Goal: Task Accomplishment & Management: Use online tool/utility

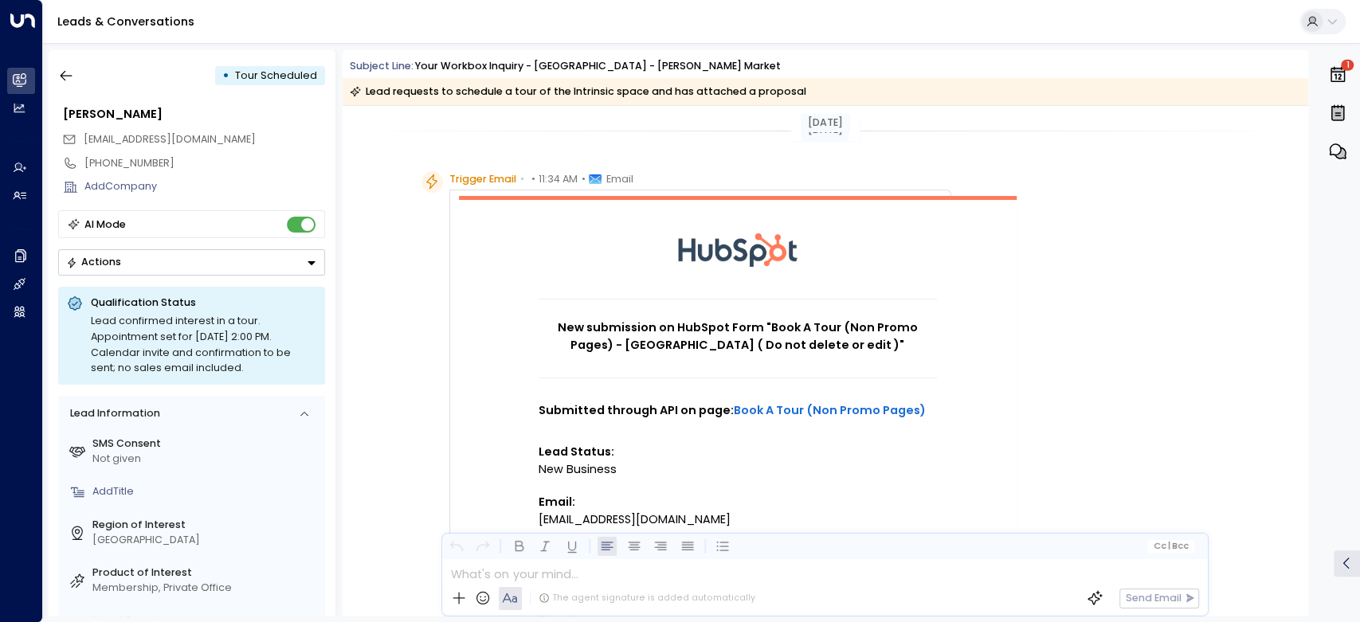
scroll to position [1810, 0]
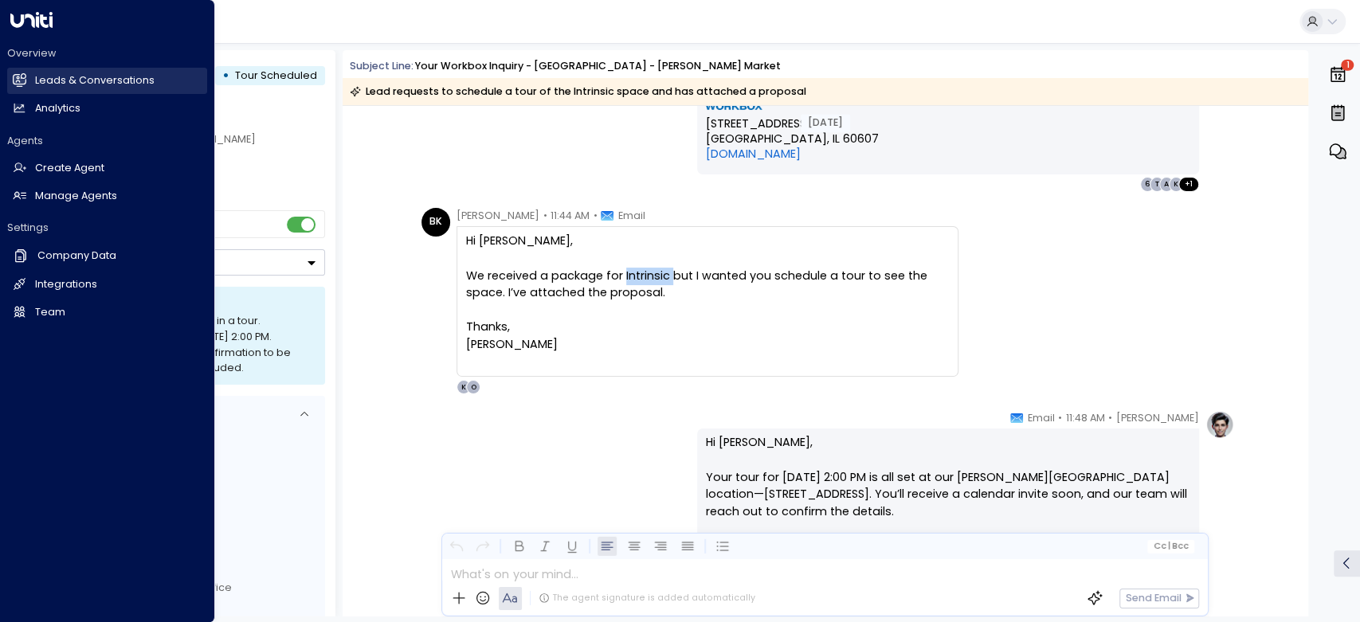
click at [13, 80] on icon at bounding box center [20, 80] width 14 height 14
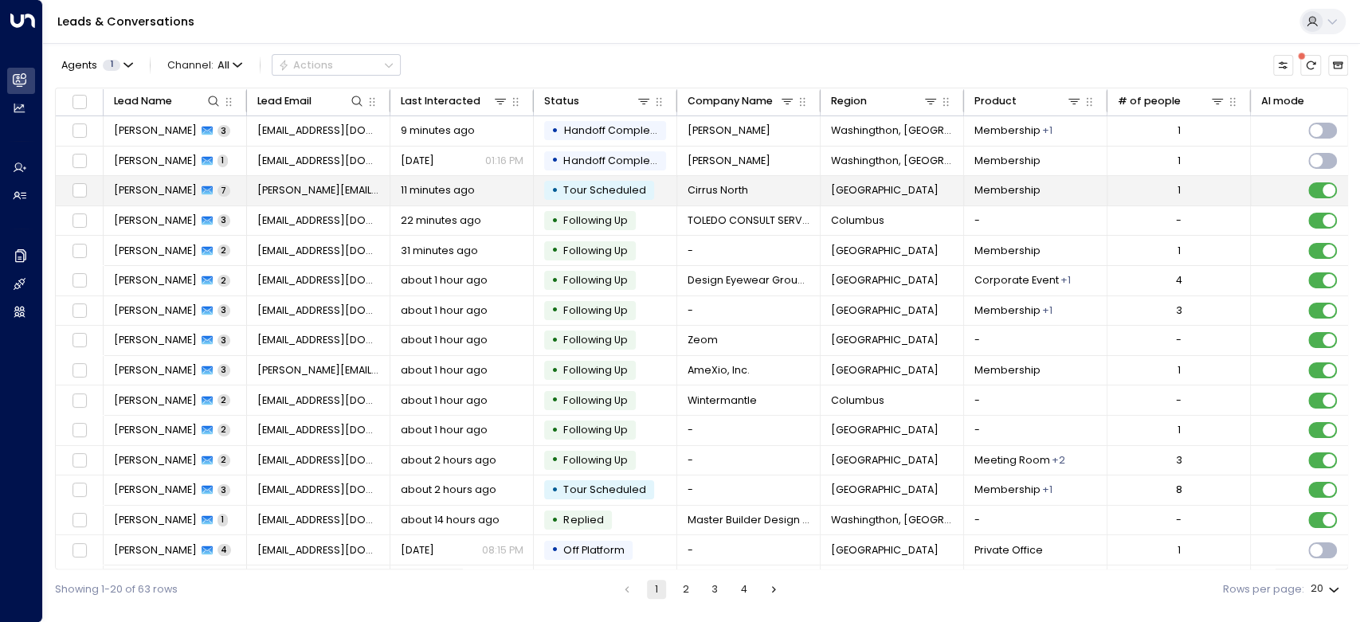
click at [155, 187] on span "[PERSON_NAME]" at bounding box center [155, 190] width 83 height 14
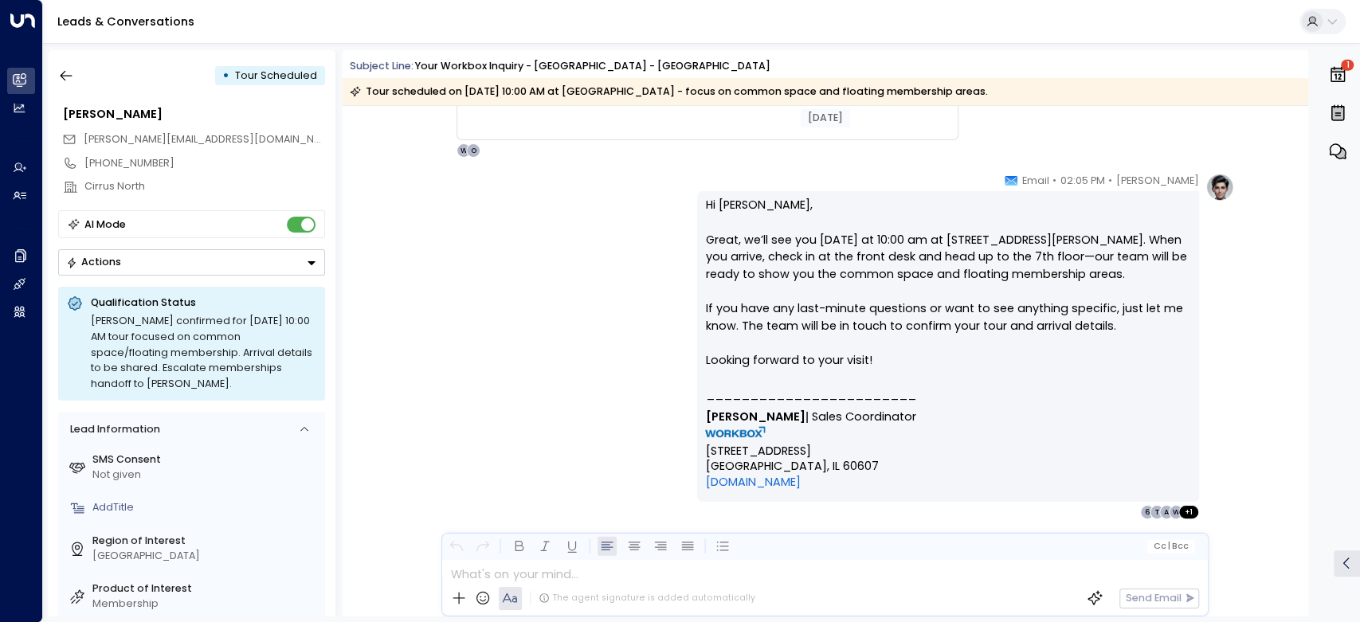
scroll to position [4411, 0]
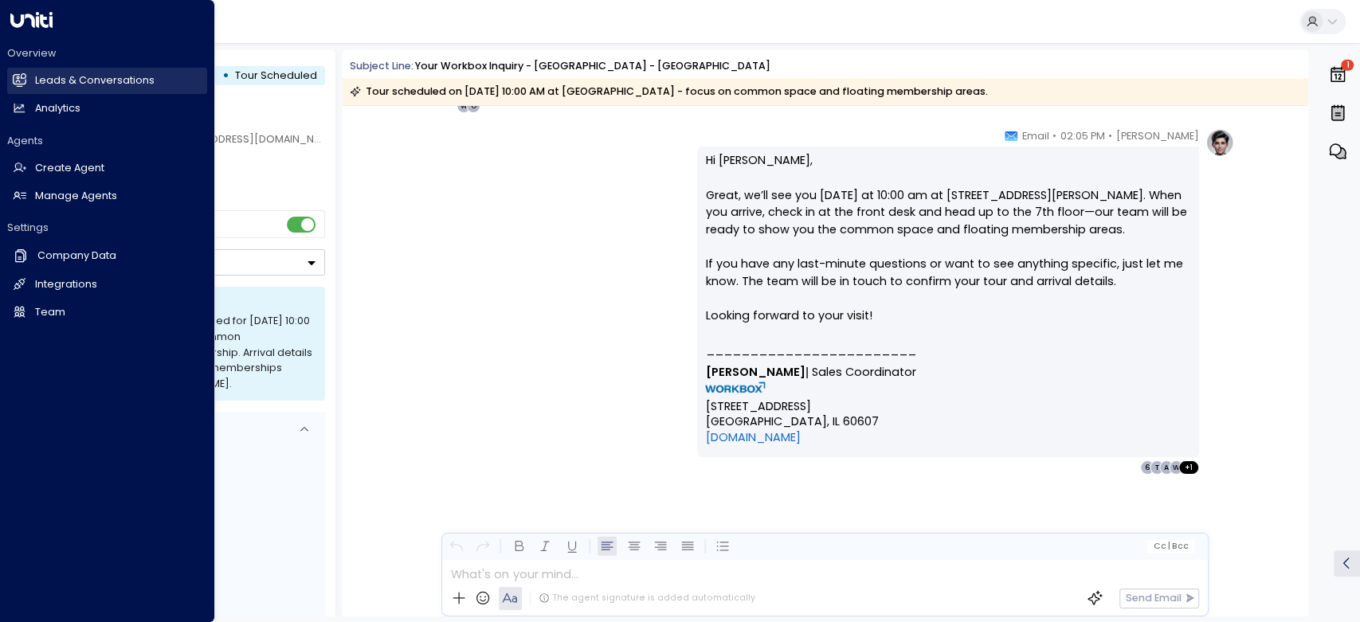
click at [53, 77] on h2 "Leads & Conversations" at bounding box center [95, 80] width 120 height 15
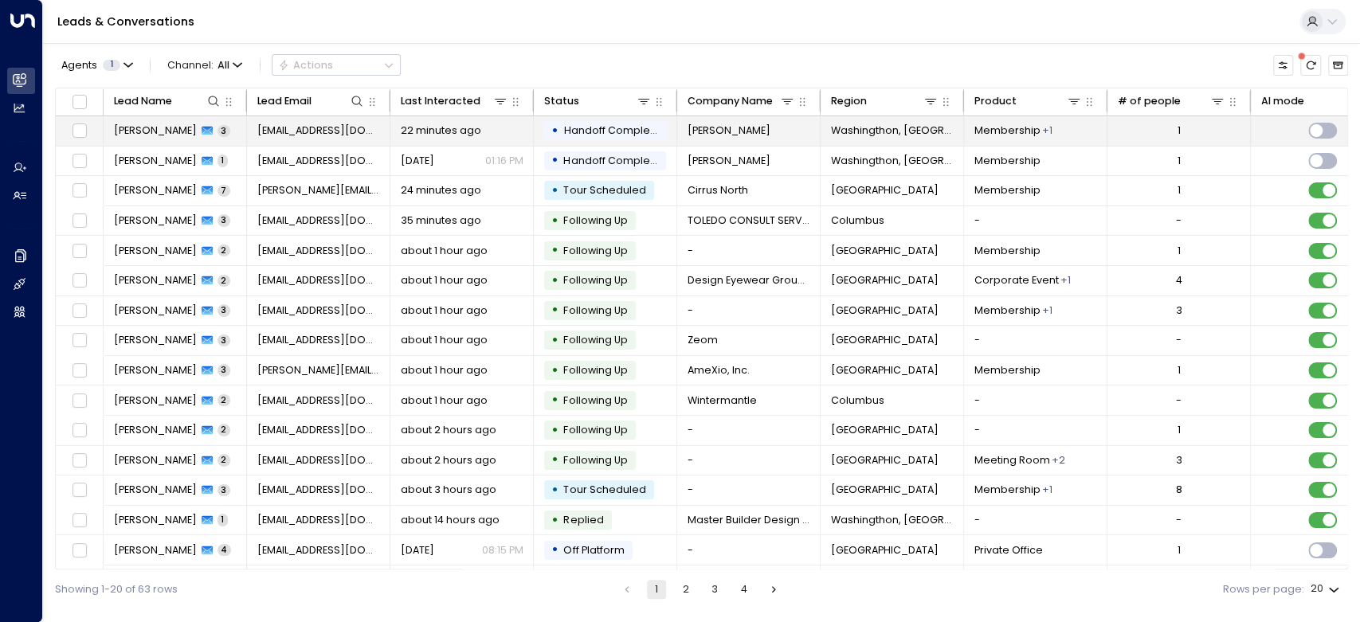
click at [155, 129] on span "[PERSON_NAME]" at bounding box center [155, 131] width 83 height 14
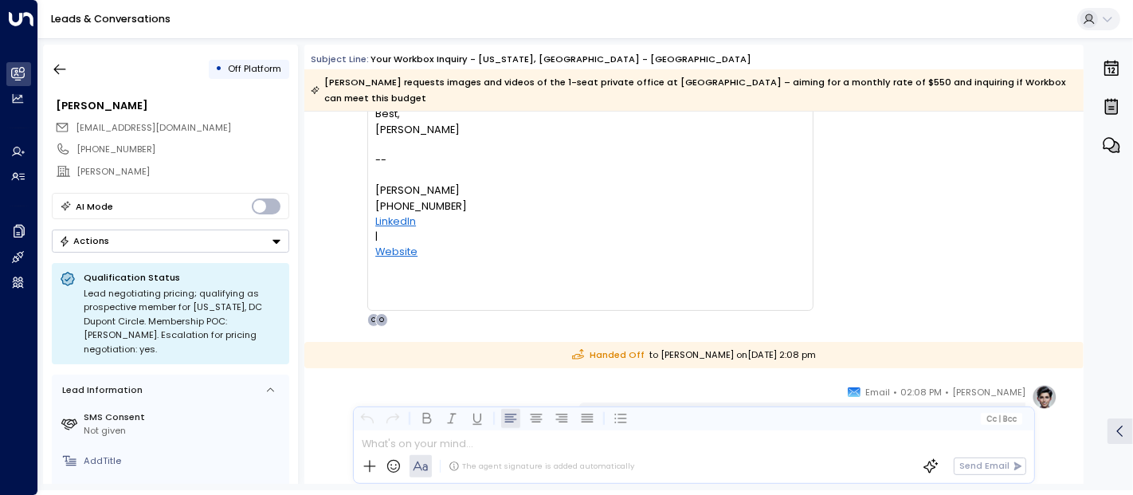
scroll to position [2203, 0]
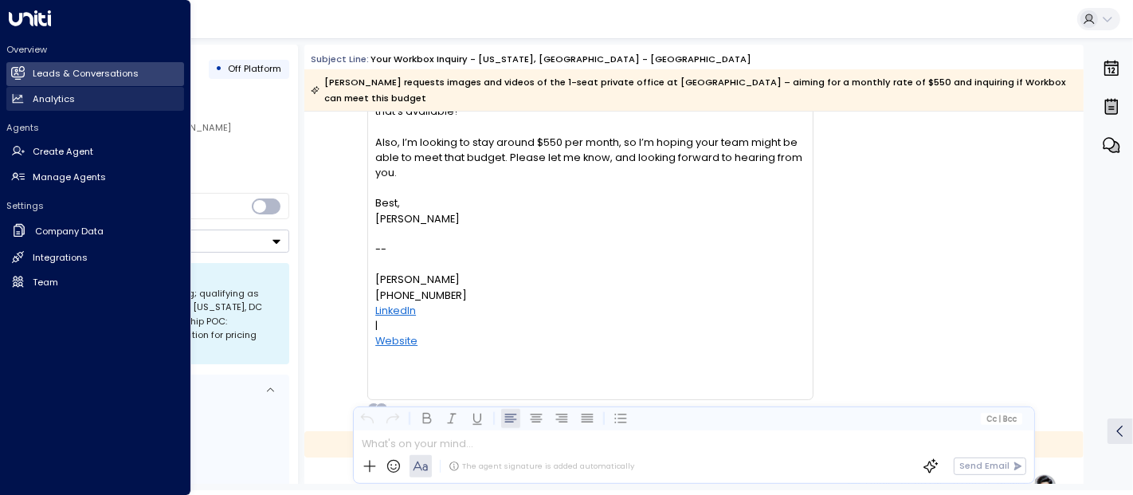
click at [19, 101] on icon at bounding box center [19, 98] width 10 height 9
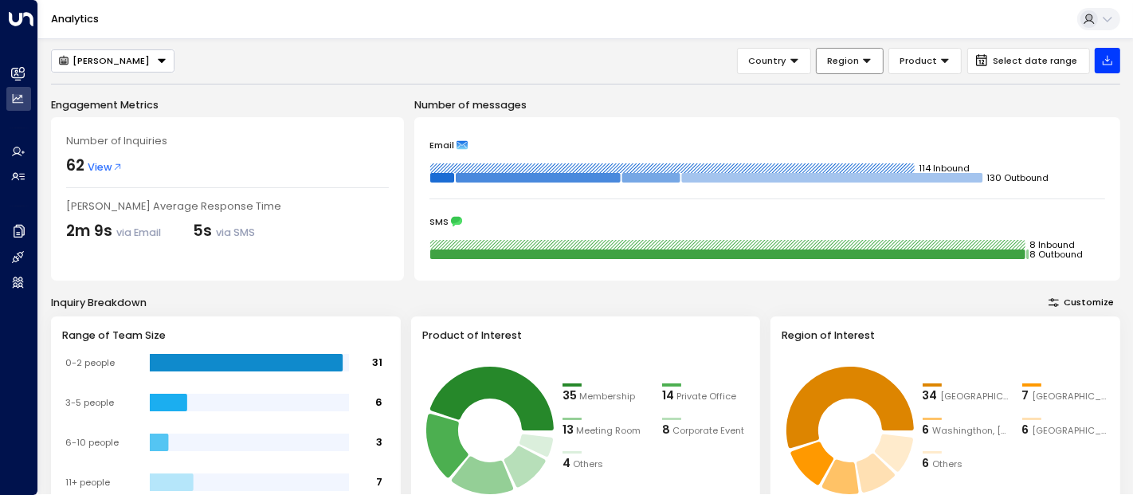
click at [842, 58] on span "Region" at bounding box center [843, 60] width 32 height 14
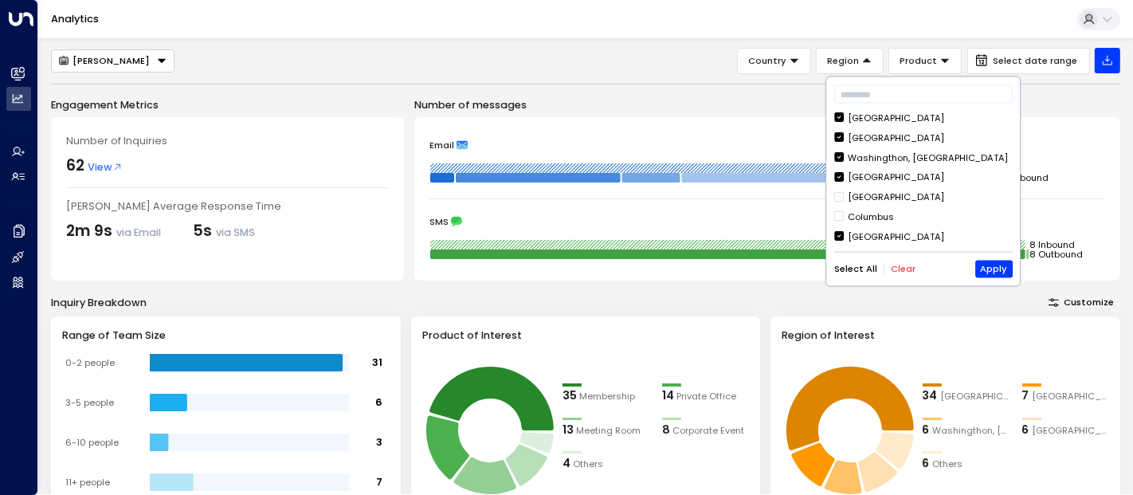
click at [840, 172] on span at bounding box center [839, 177] width 10 height 10
click at [992, 264] on button "Apply" at bounding box center [993, 269] width 37 height 18
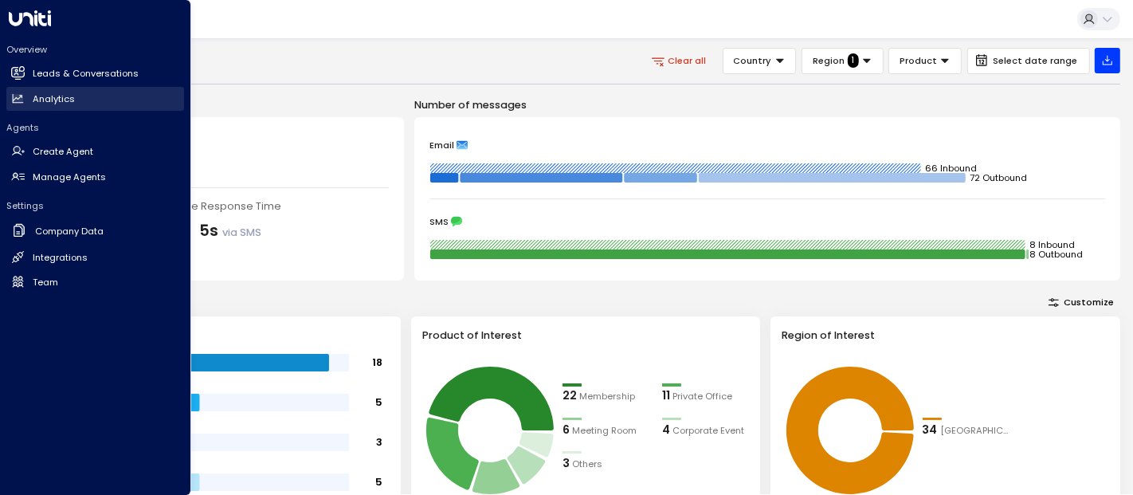
click at [45, 73] on h2 "Leads & Conversations" at bounding box center [86, 74] width 106 height 14
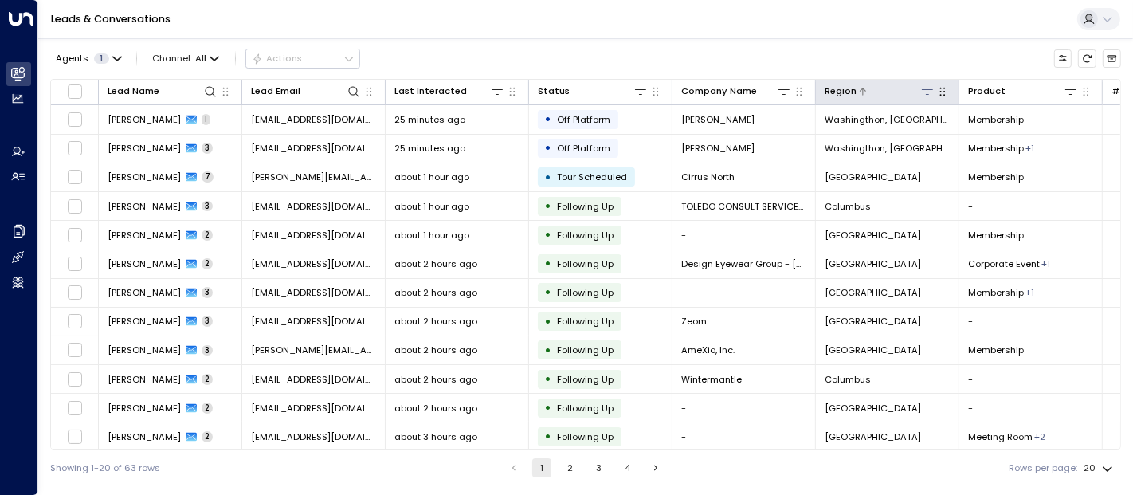
click at [925, 89] on icon at bounding box center [927, 91] width 13 height 13
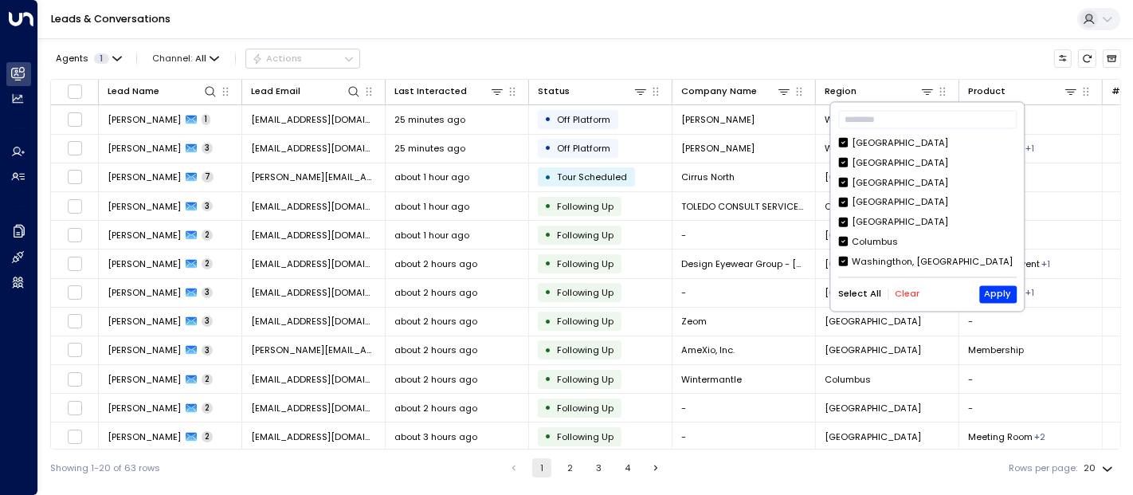
click at [808, 50] on div "Agents 1 Channel: All Actions" at bounding box center [585, 59] width 1071 height 28
